Goal: Information Seeking & Learning: Learn about a topic

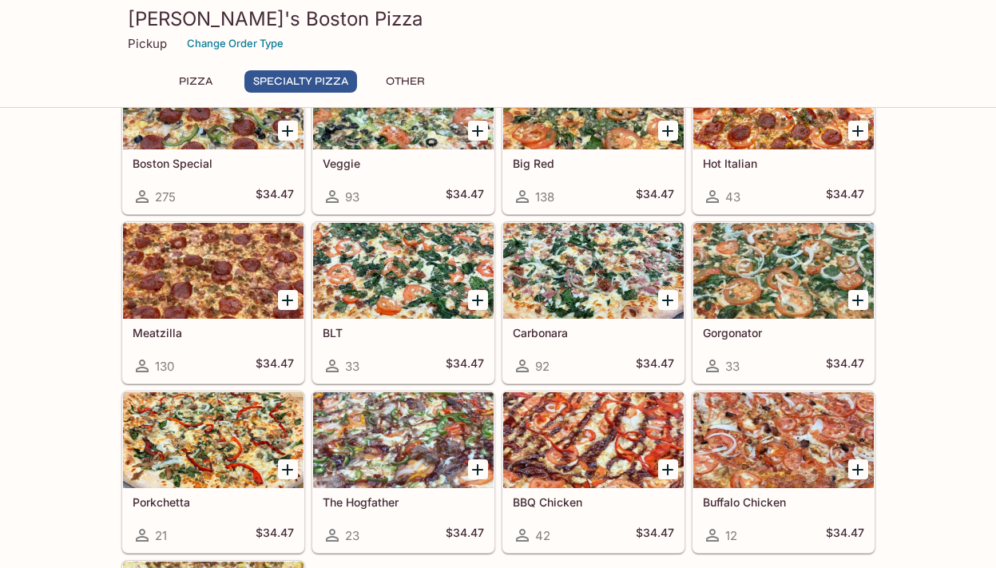
scroll to position [680, 0]
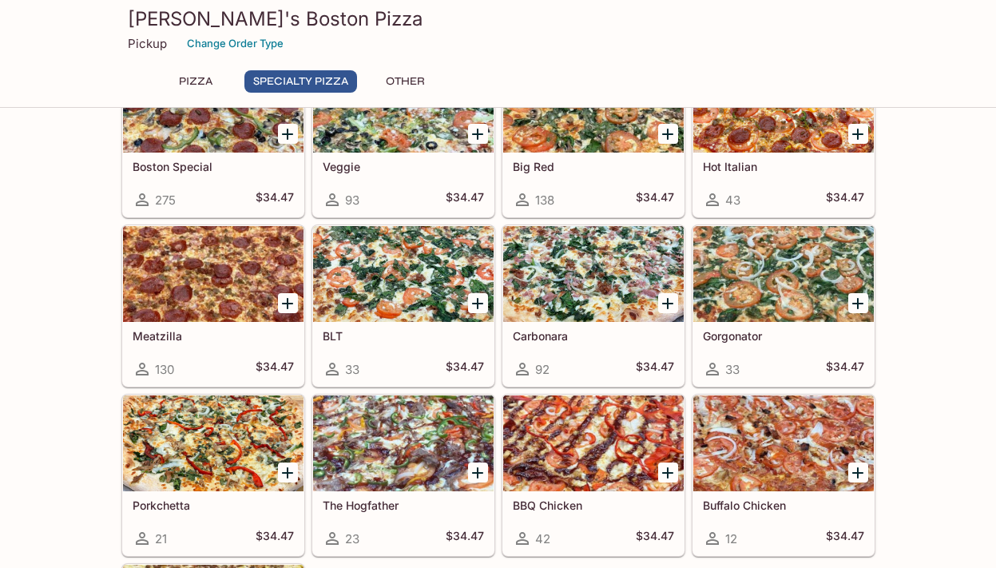
click at [589, 274] on div at bounding box center [593, 274] width 181 height 96
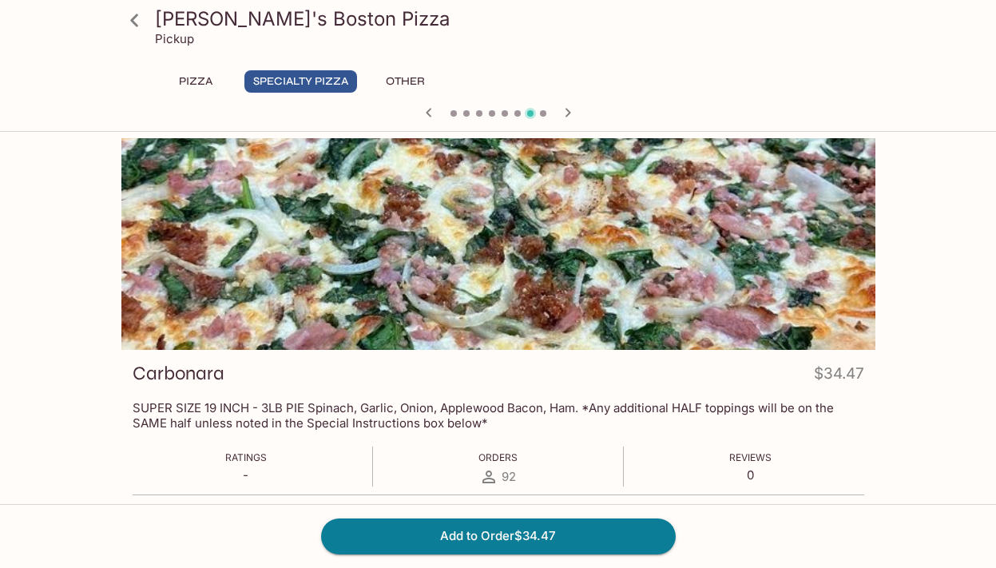
click at [140, 23] on icon at bounding box center [135, 20] width 28 height 28
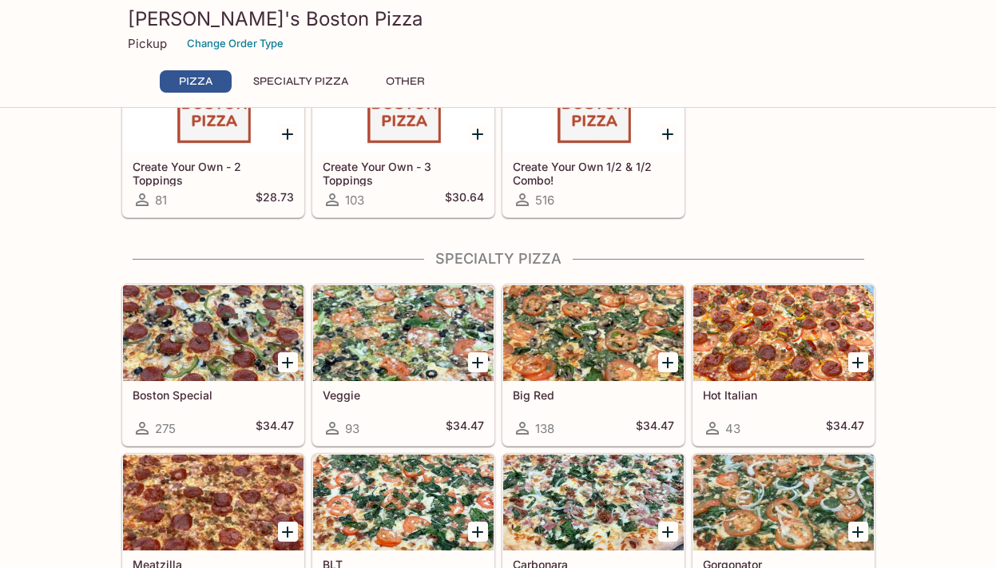
scroll to position [452, 0]
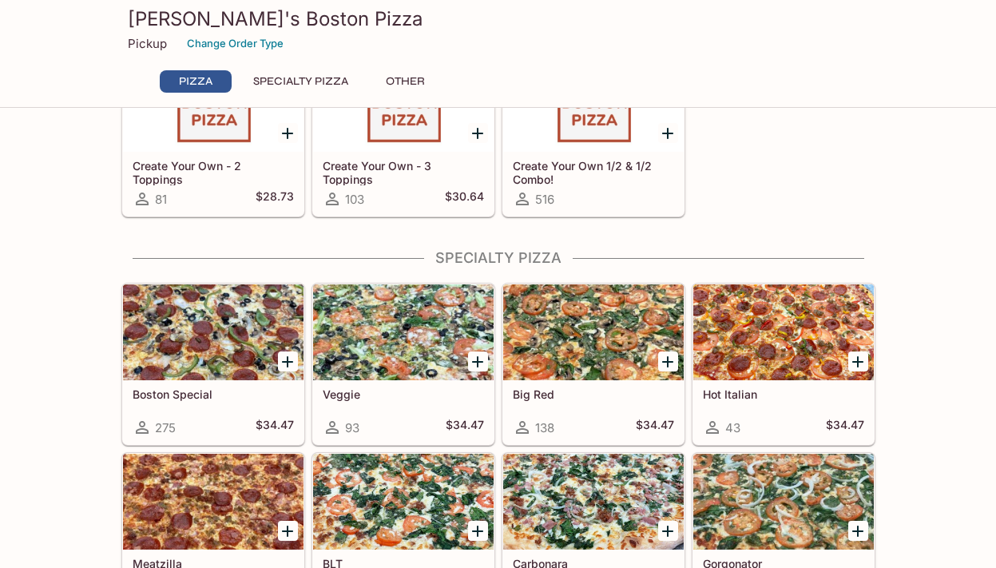
click at [775, 328] on div at bounding box center [783, 332] width 181 height 96
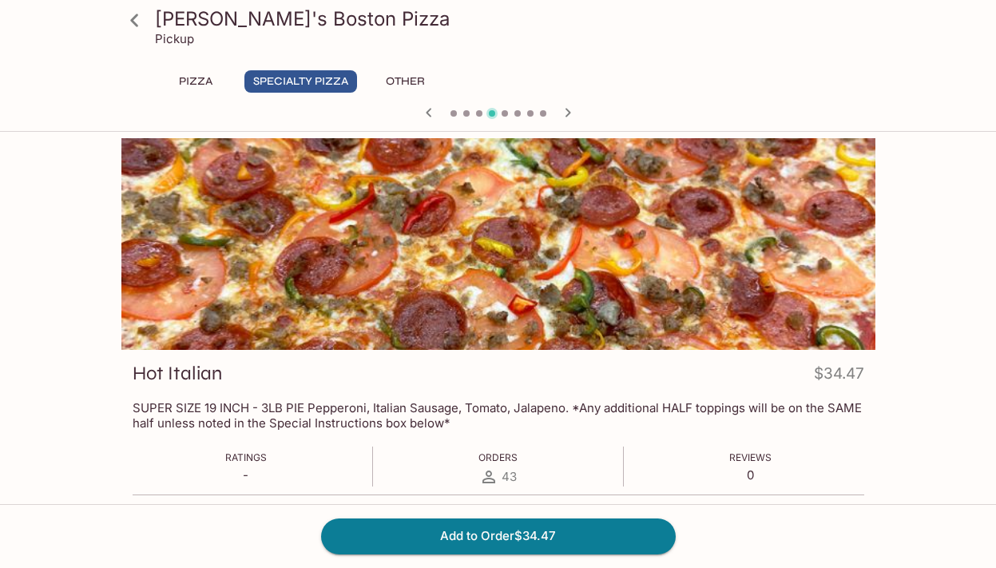
click at [137, 22] on icon at bounding box center [135, 20] width 28 height 28
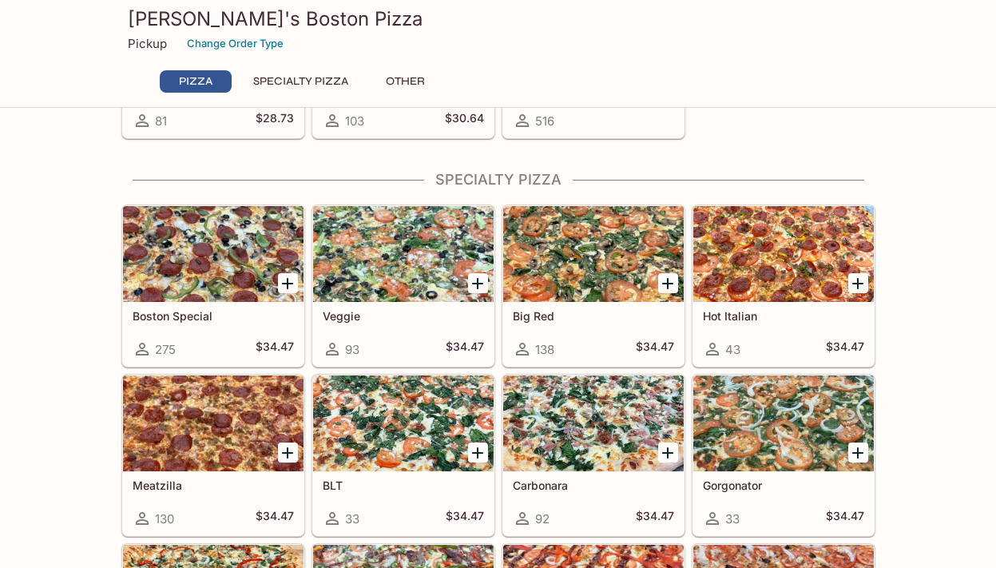
scroll to position [541, 0]
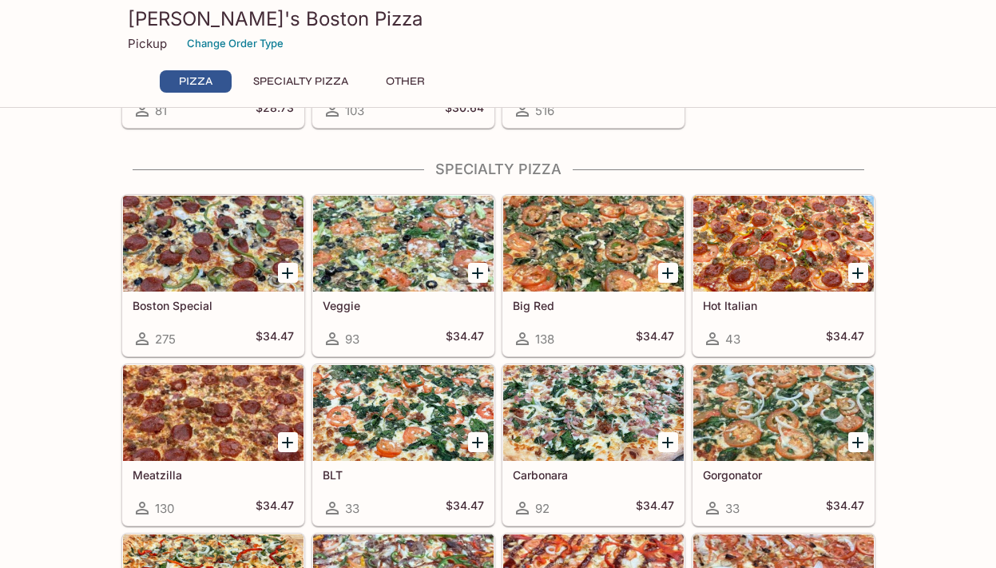
click at [591, 260] on div at bounding box center [593, 244] width 181 height 96
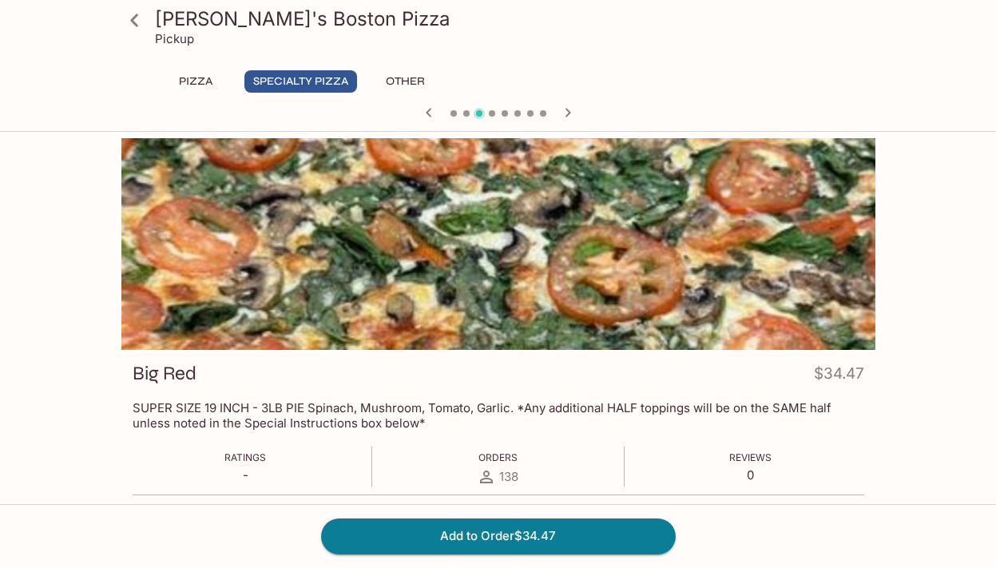
click at [136, 26] on icon at bounding box center [135, 20] width 28 height 28
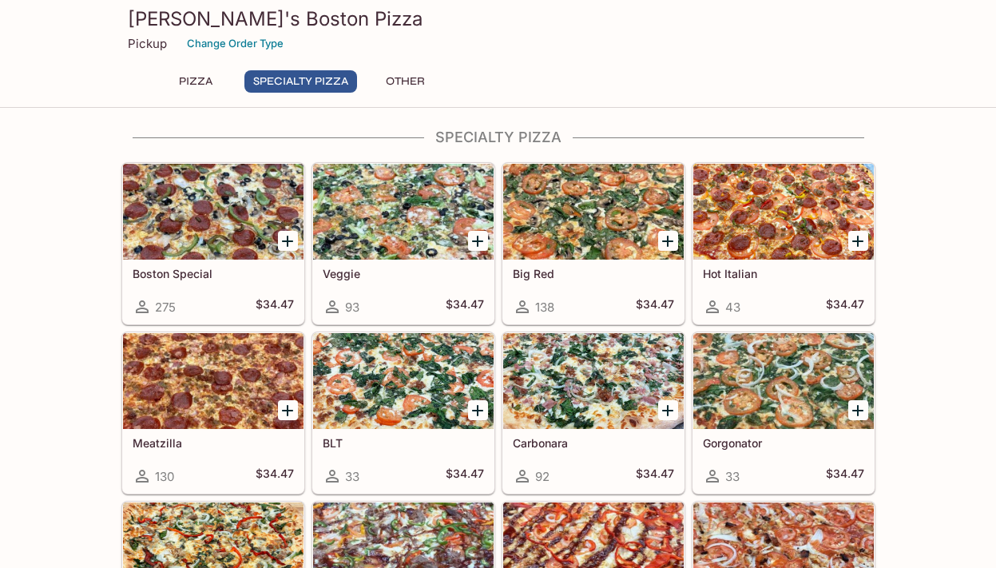
scroll to position [562, 0]
